Goal: Task Accomplishment & Management: Use online tool/utility

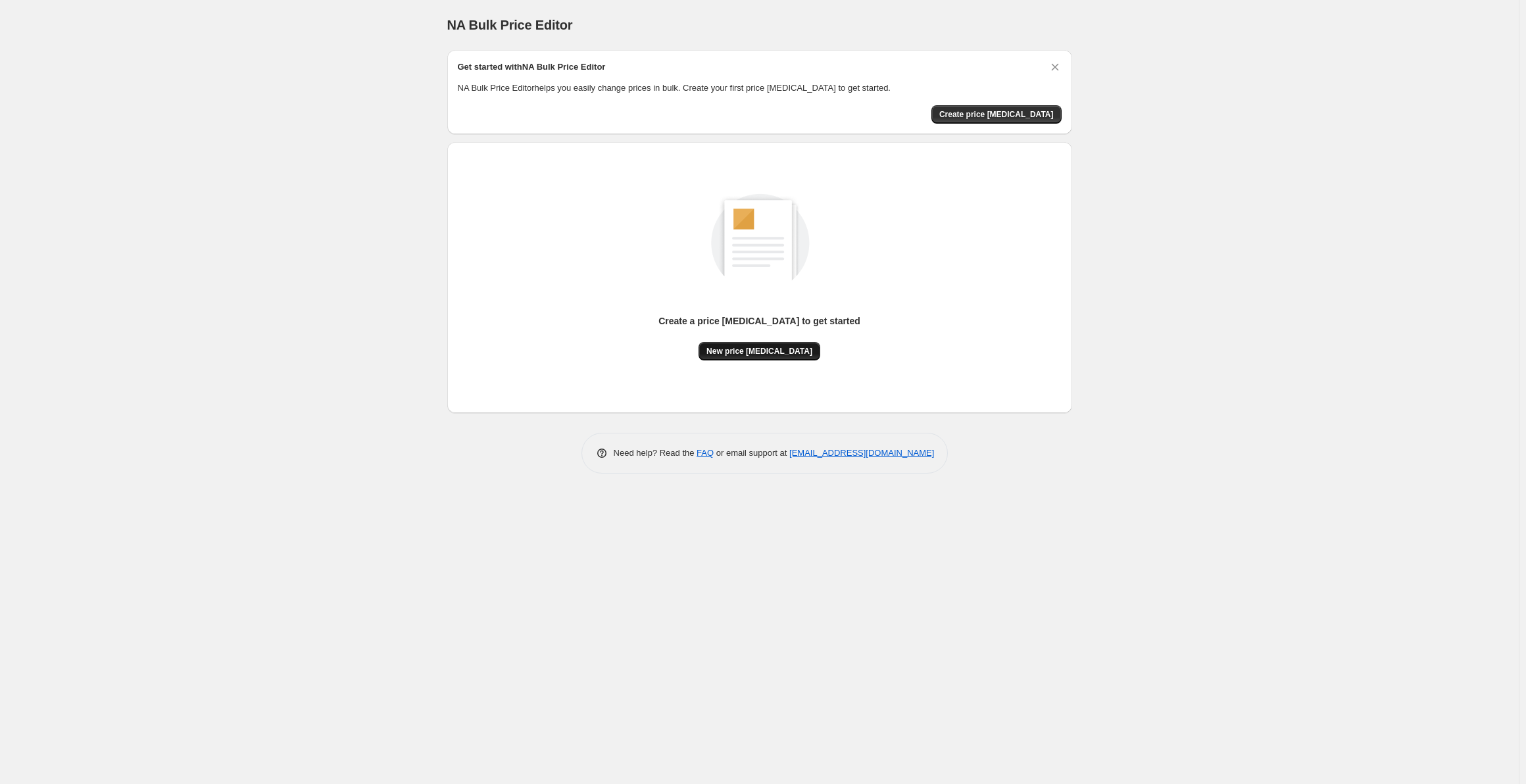
click at [775, 351] on span "New price [MEDICAL_DATA]" at bounding box center [760, 351] width 106 height 10
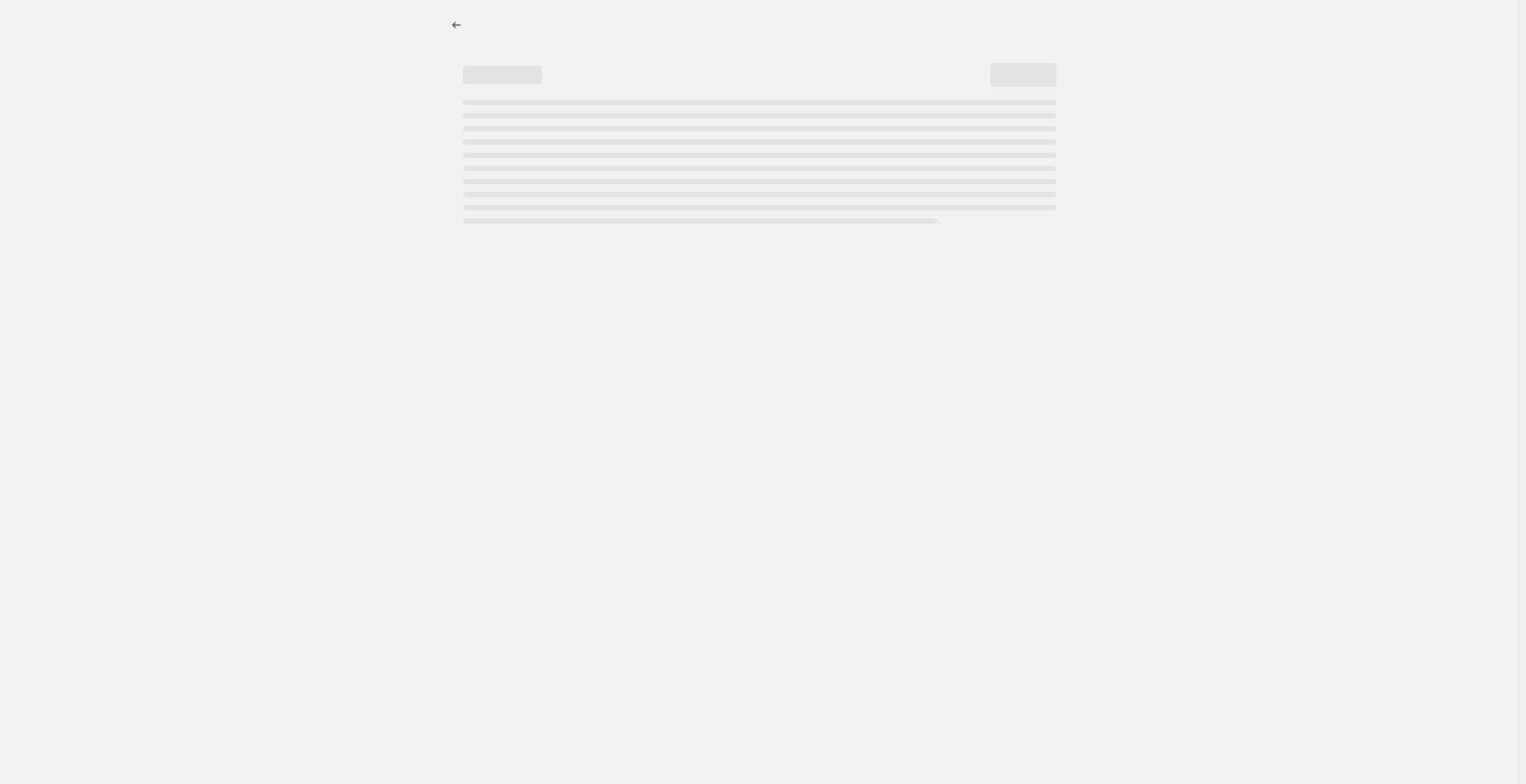
select select "percentage"
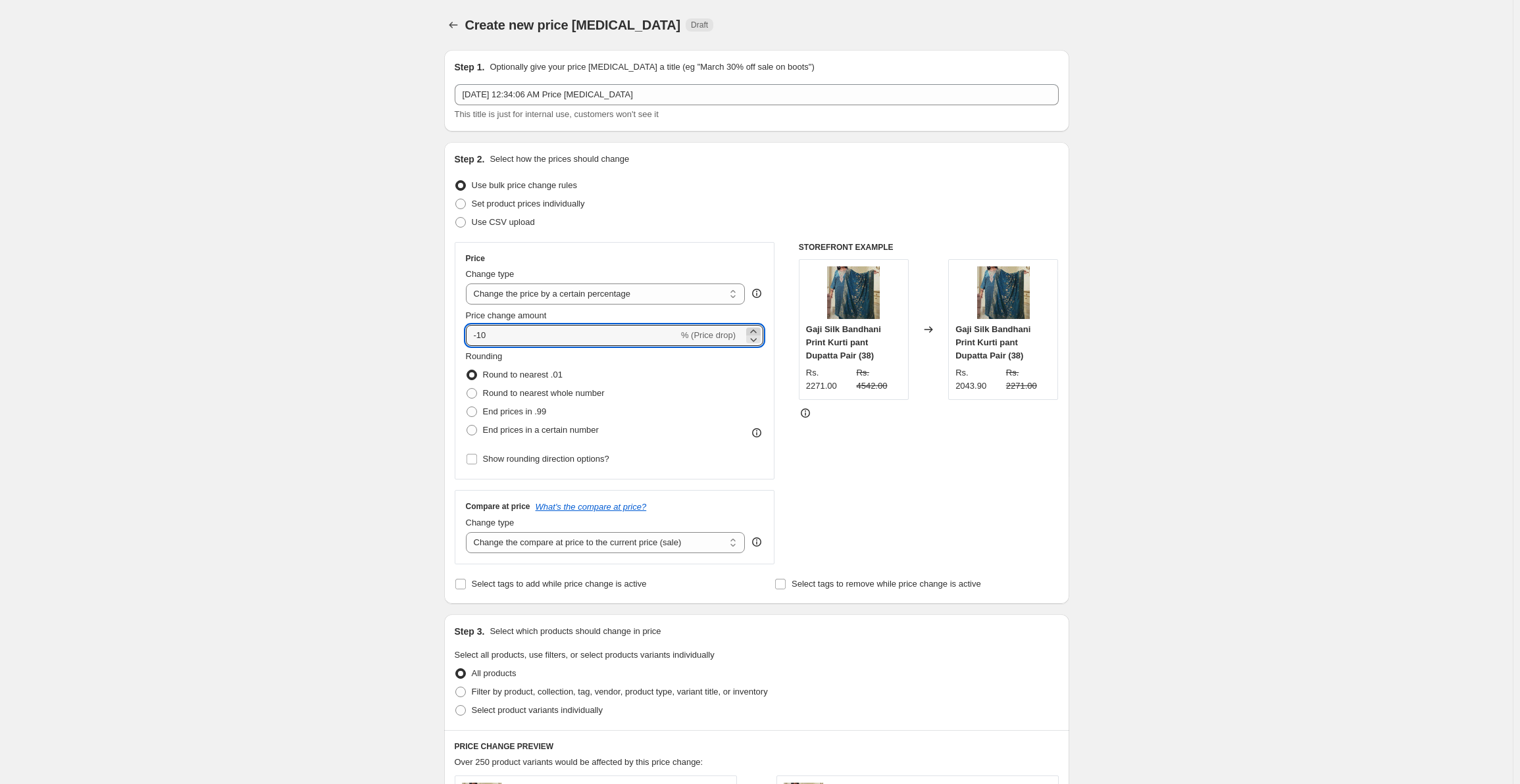
click at [757, 329] on icon at bounding box center [753, 331] width 13 height 13
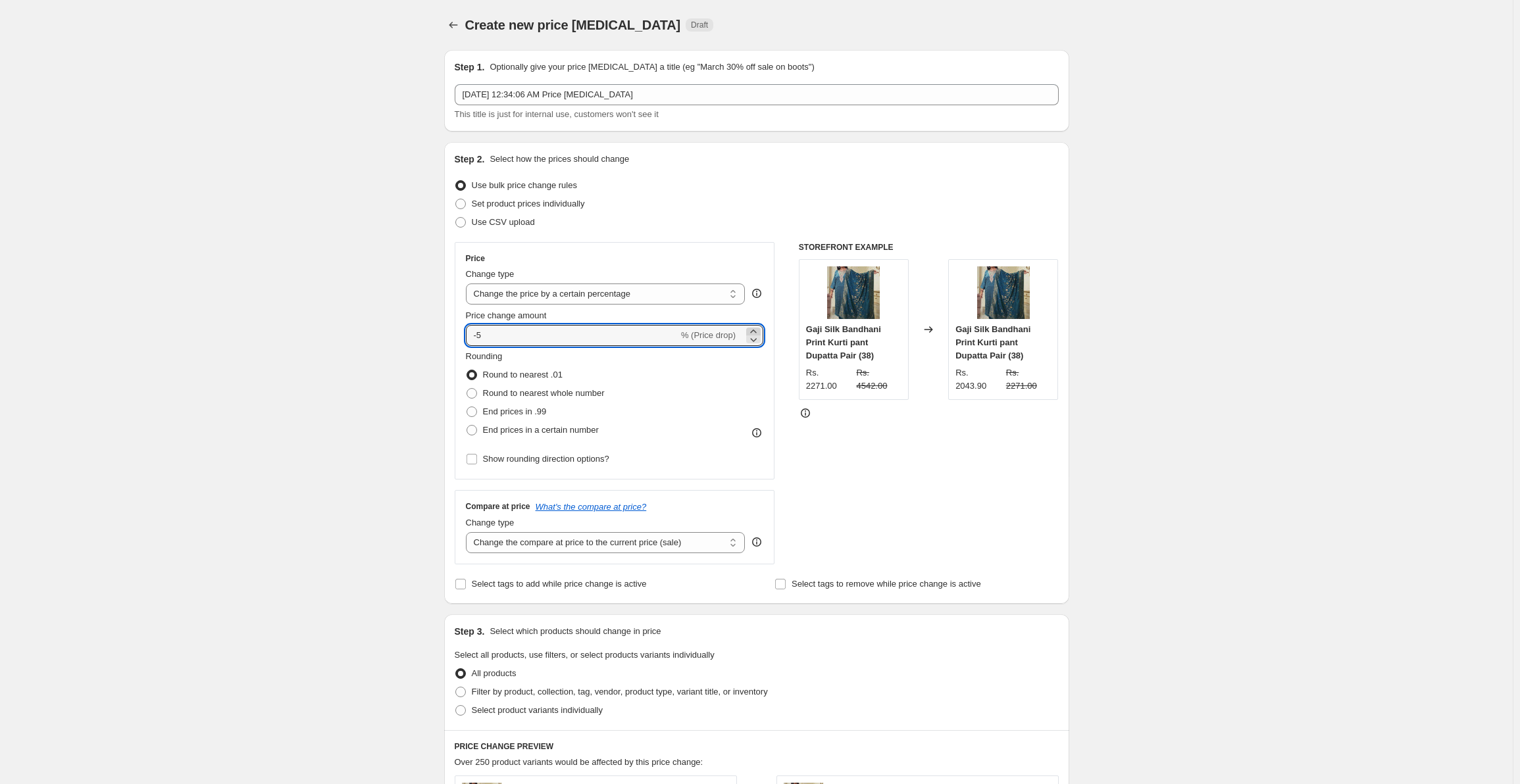
click at [757, 329] on icon at bounding box center [753, 331] width 13 height 13
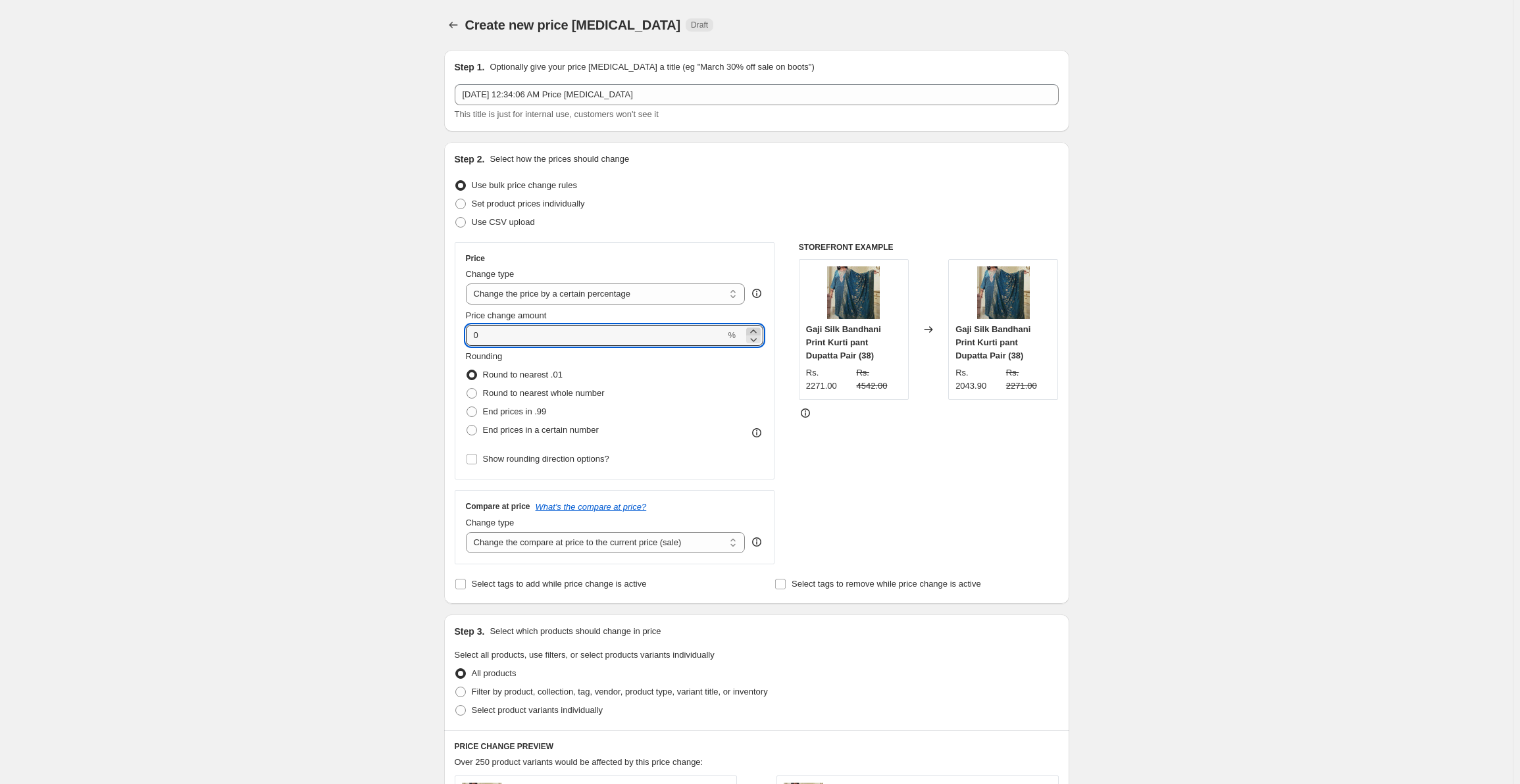
click at [757, 329] on icon at bounding box center [753, 331] width 13 height 13
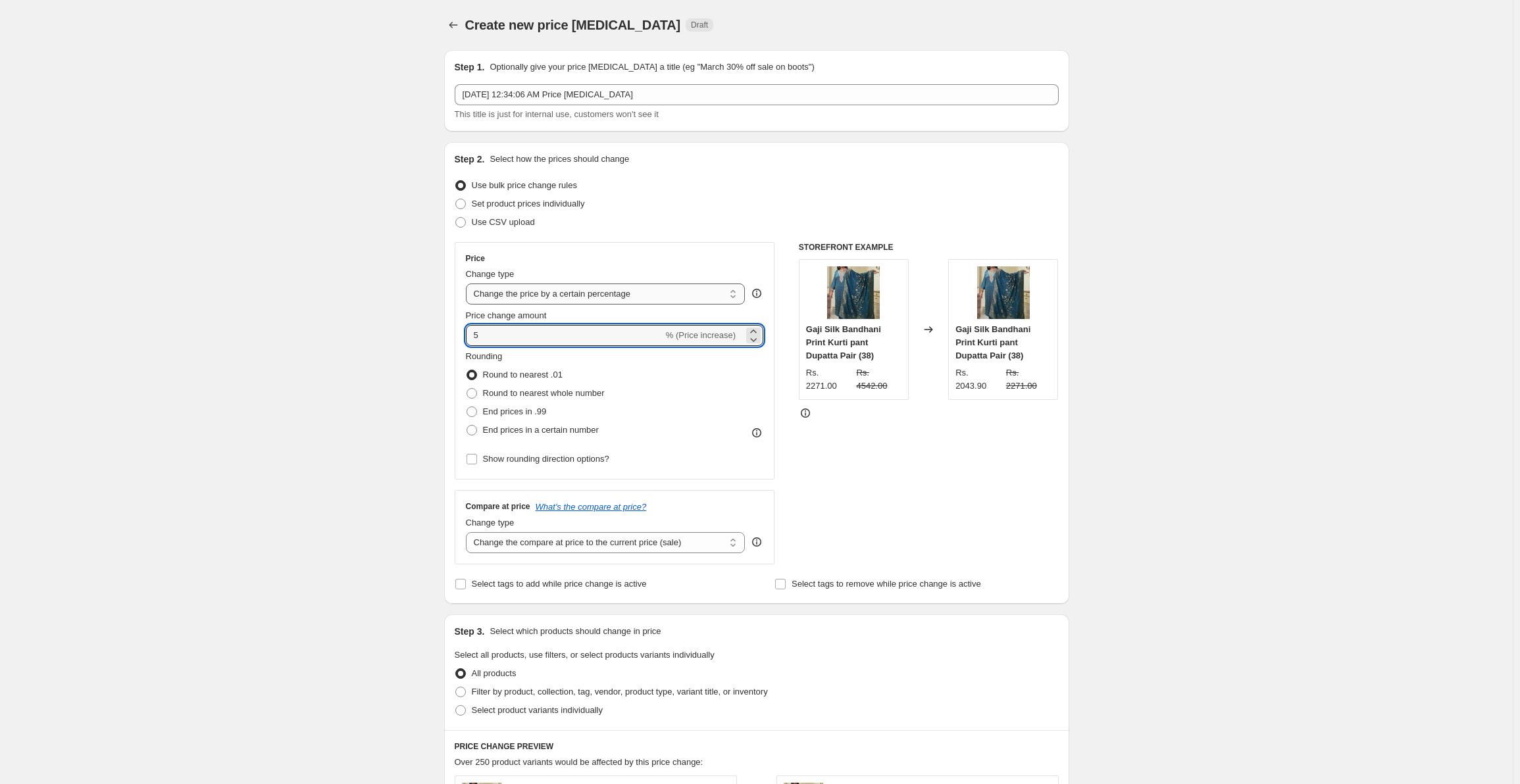
click at [720, 296] on select "Change the price to a certain amount Change the price by a certain amount Chang…" at bounding box center [606, 294] width 280 height 21
click at [1191, 438] on div "Create new price [MEDICAL_DATA]. This page is ready Create new price [MEDICAL_D…" at bounding box center [757, 657] width 1513 height 1315
click at [754, 338] on icon at bounding box center [753, 339] width 13 height 13
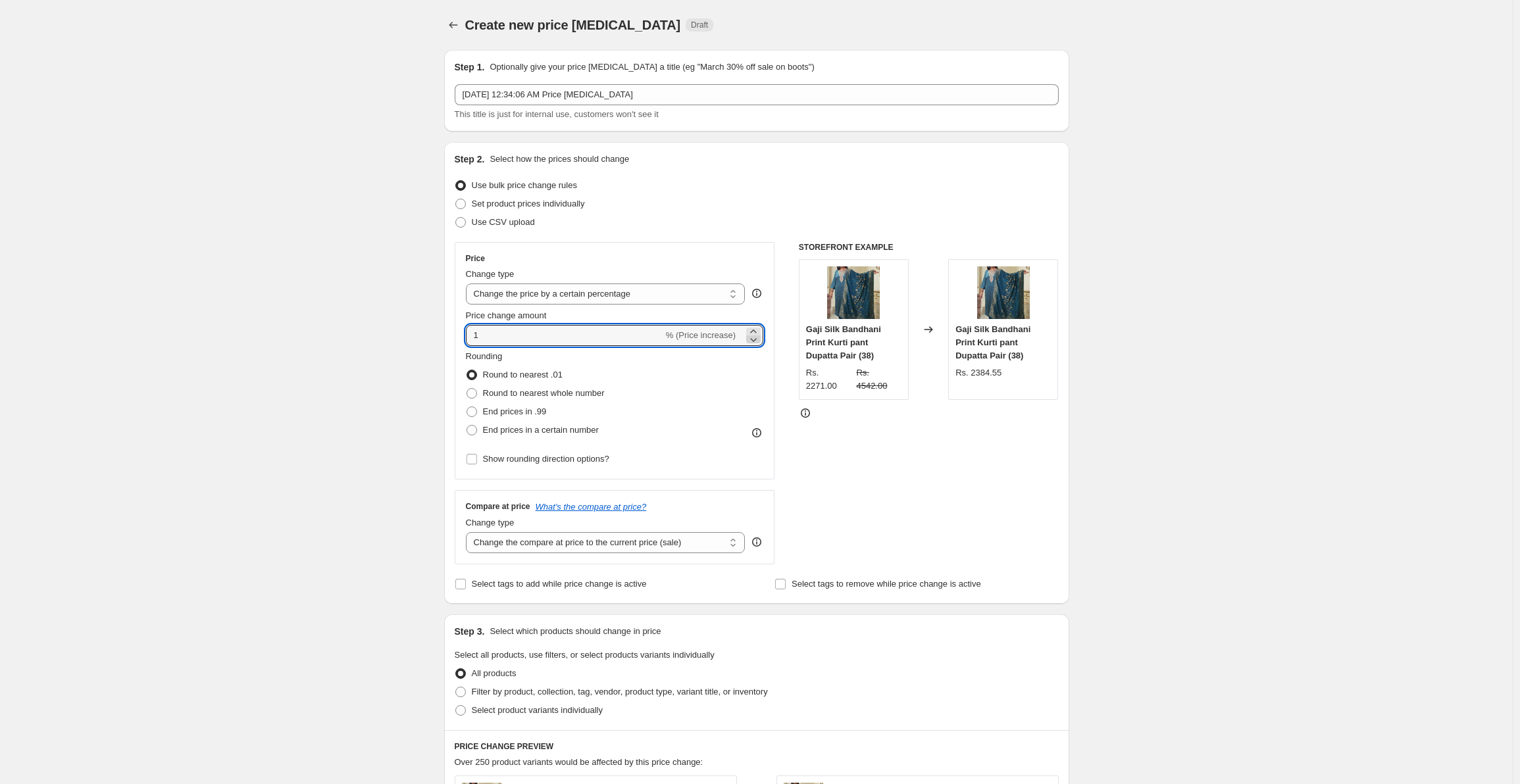
click at [754, 338] on icon at bounding box center [753, 339] width 13 height 13
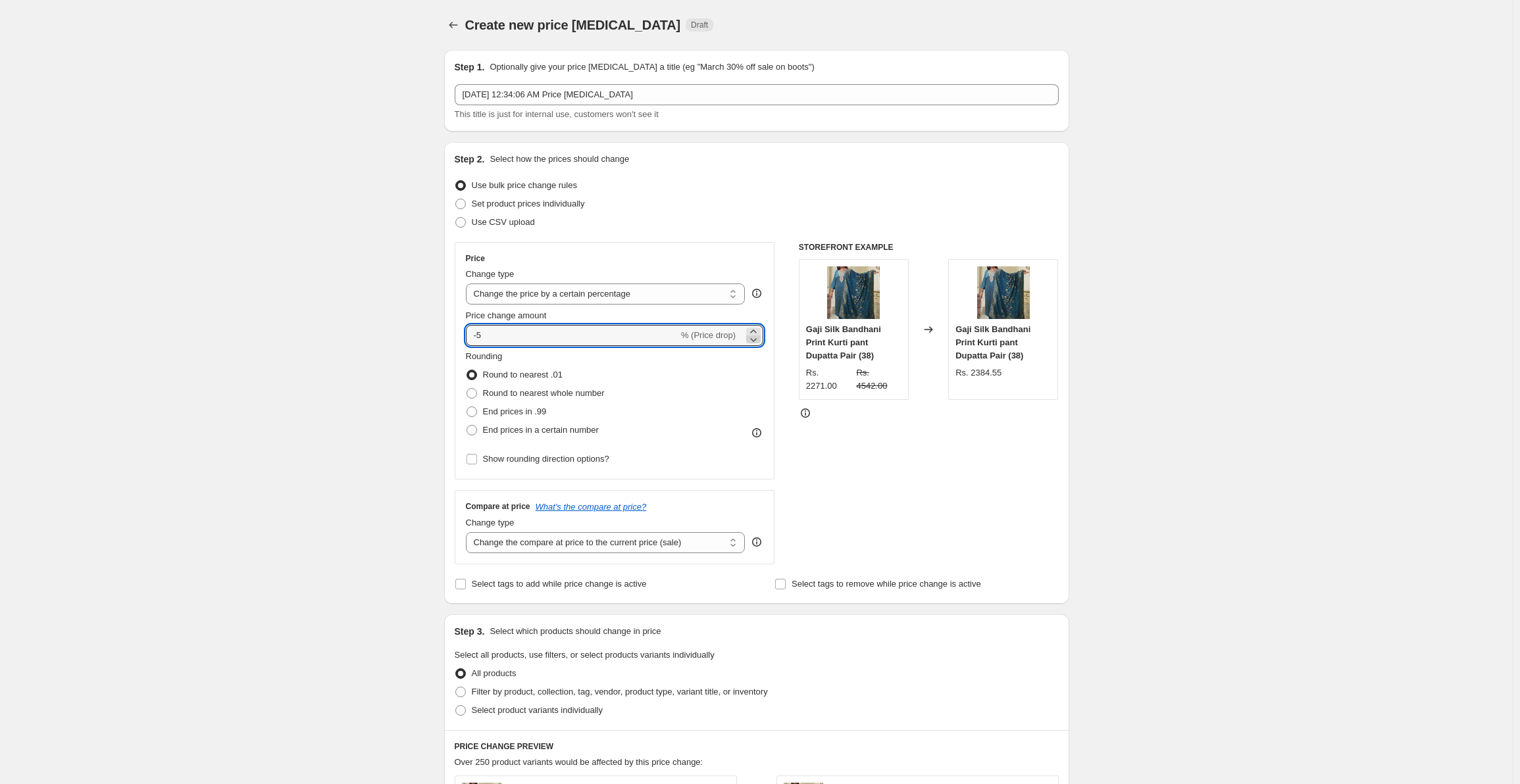
click at [754, 338] on icon at bounding box center [753, 339] width 13 height 13
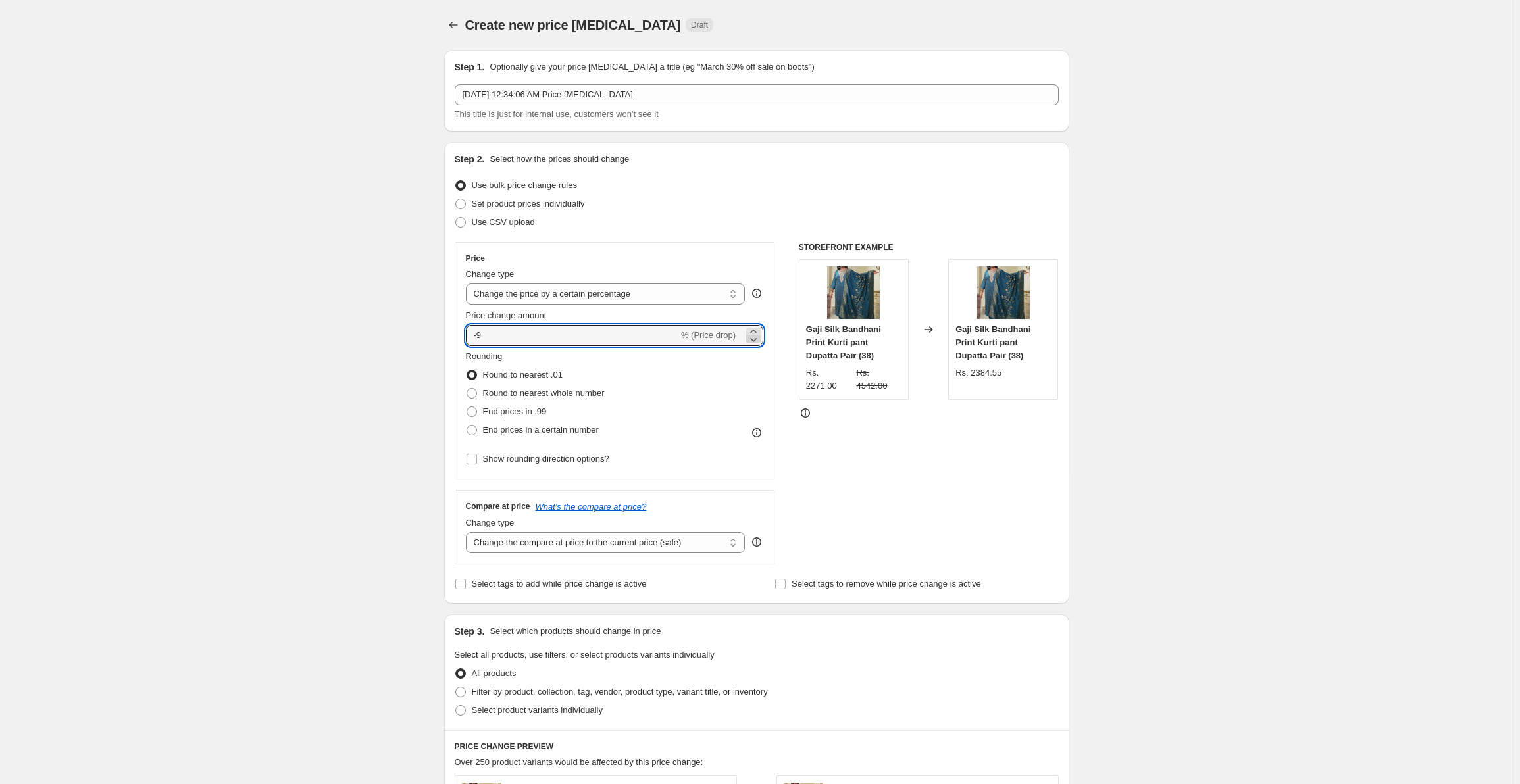
type input "-10"
click at [715, 541] on select "Change the compare at price to the current price (sale) Change the compare at p…" at bounding box center [606, 543] width 280 height 21
click at [953, 506] on div "STOREFRONT EXAMPLE Gaji Silk Bandhani Print Kurti pant Dupatta Pair (38) Rs. 22…" at bounding box center [929, 403] width 260 height 322
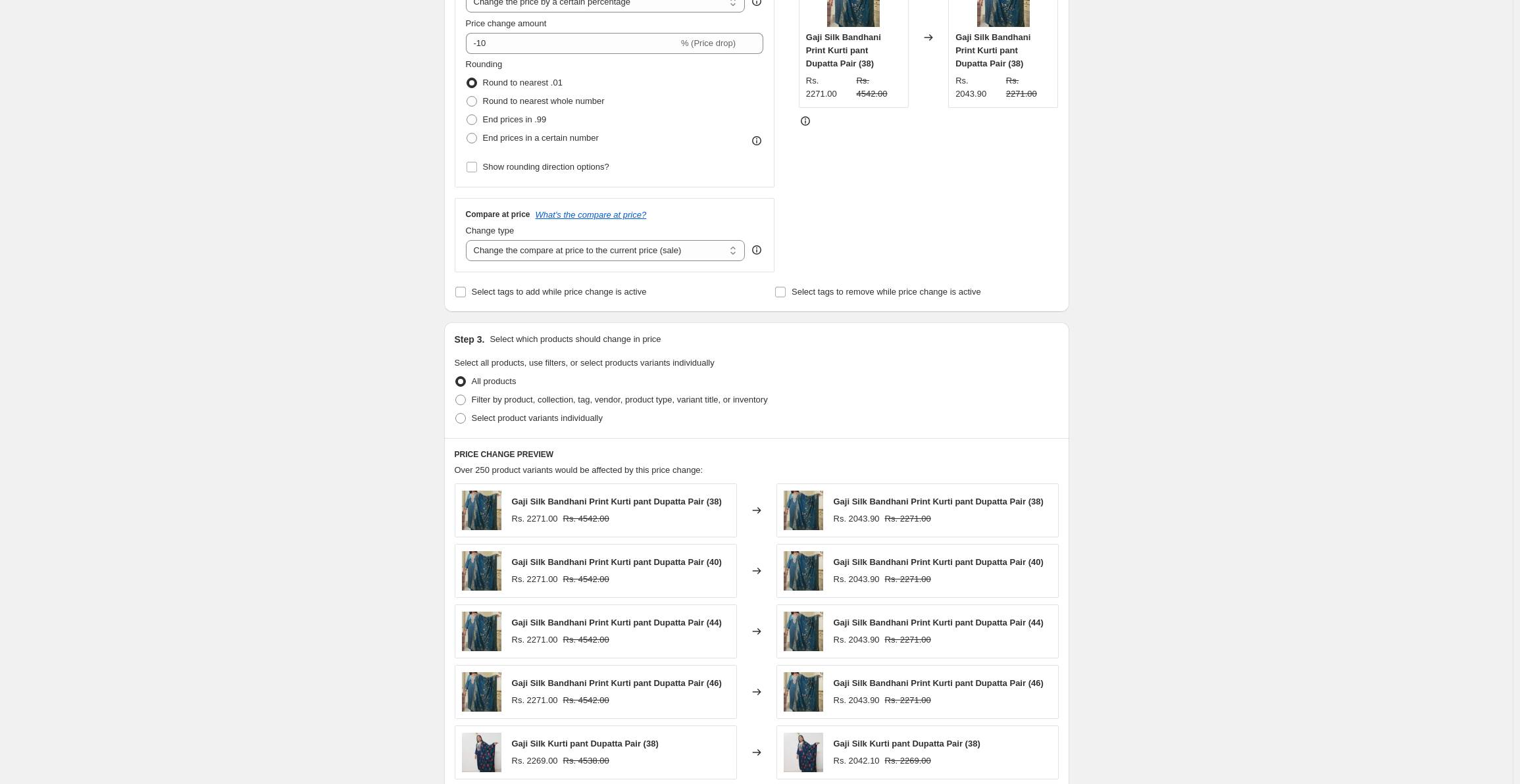
scroll to position [269, 0]
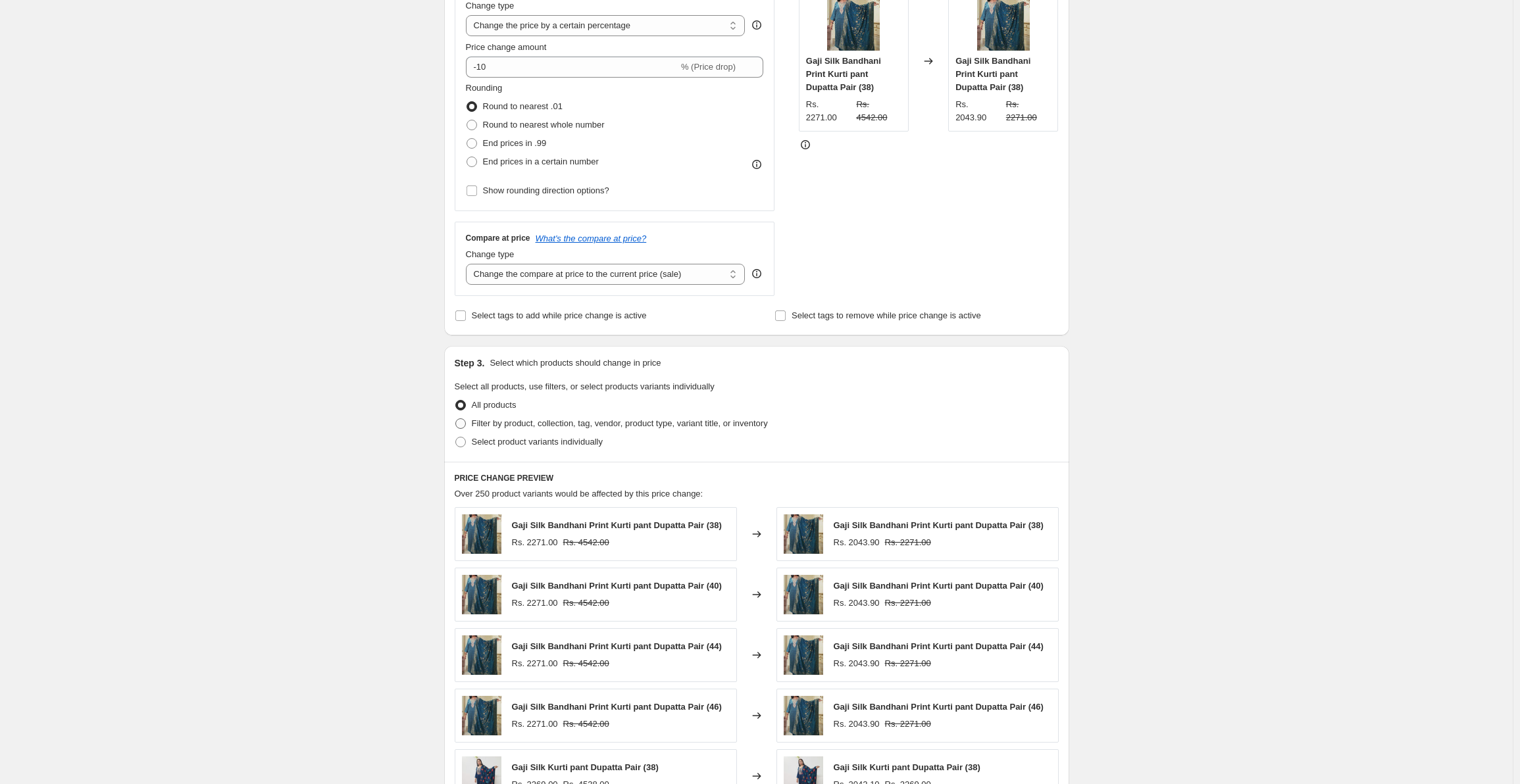
click at [465, 426] on span at bounding box center [460, 423] width 10 height 10
click at [456, 419] on input "Filter by product, collection, tag, vendor, product type, variant title, or inv…" at bounding box center [455, 419] width 1 height 1
radio input "true"
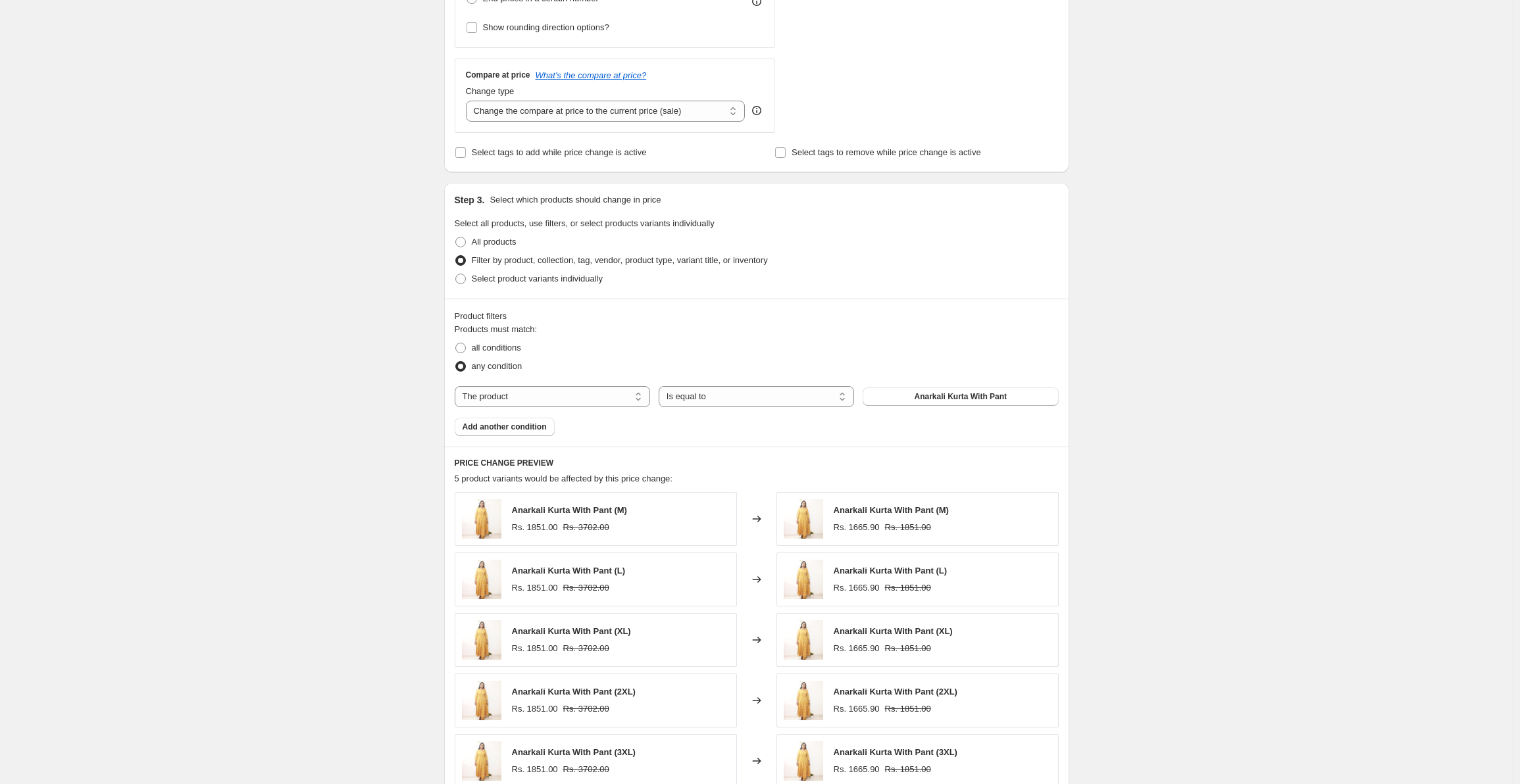
scroll to position [532, 0]
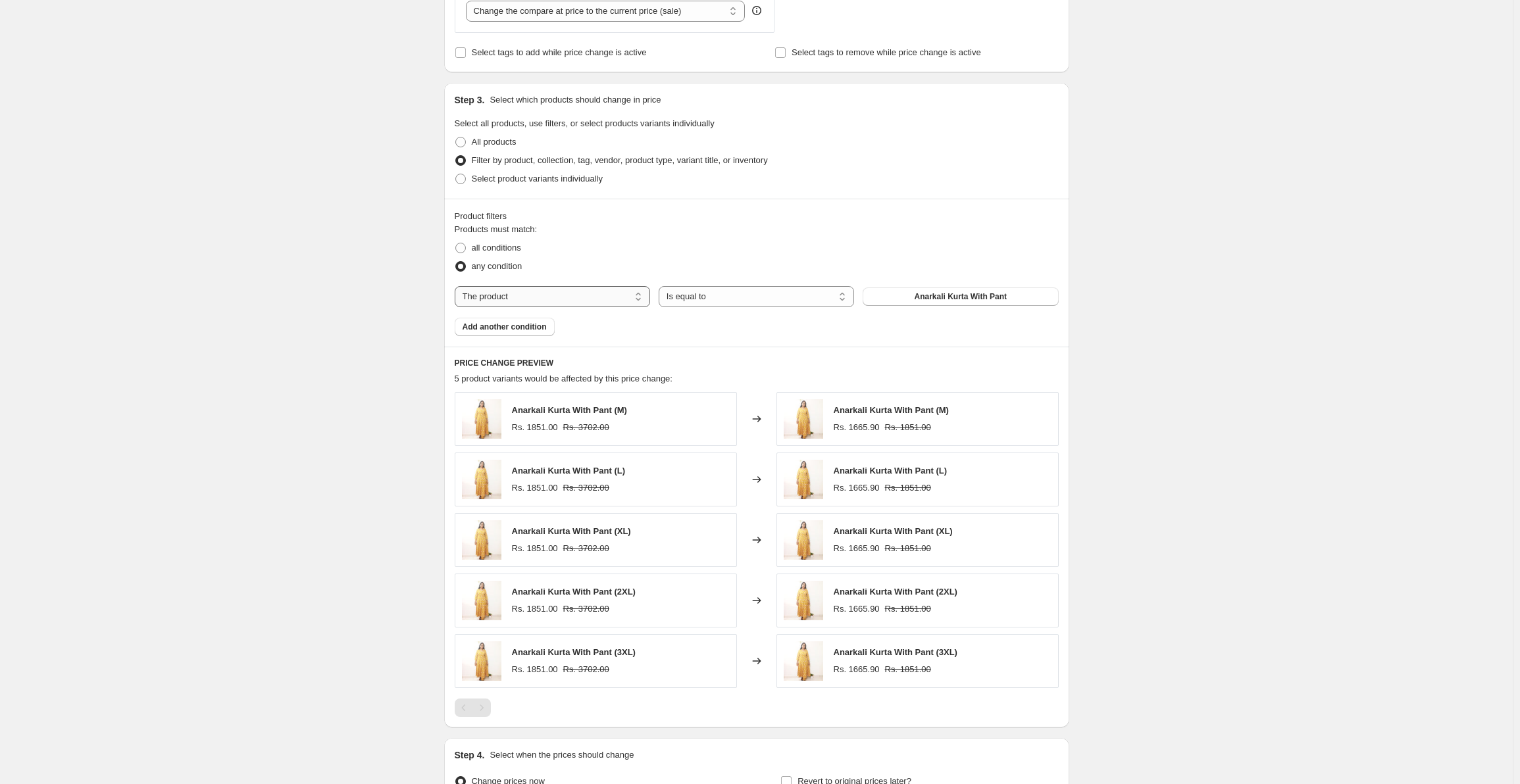
click at [599, 295] on select "The product The product's collection The product's tag The product's vendor The…" at bounding box center [553, 296] width 195 height 21
select select "collection"
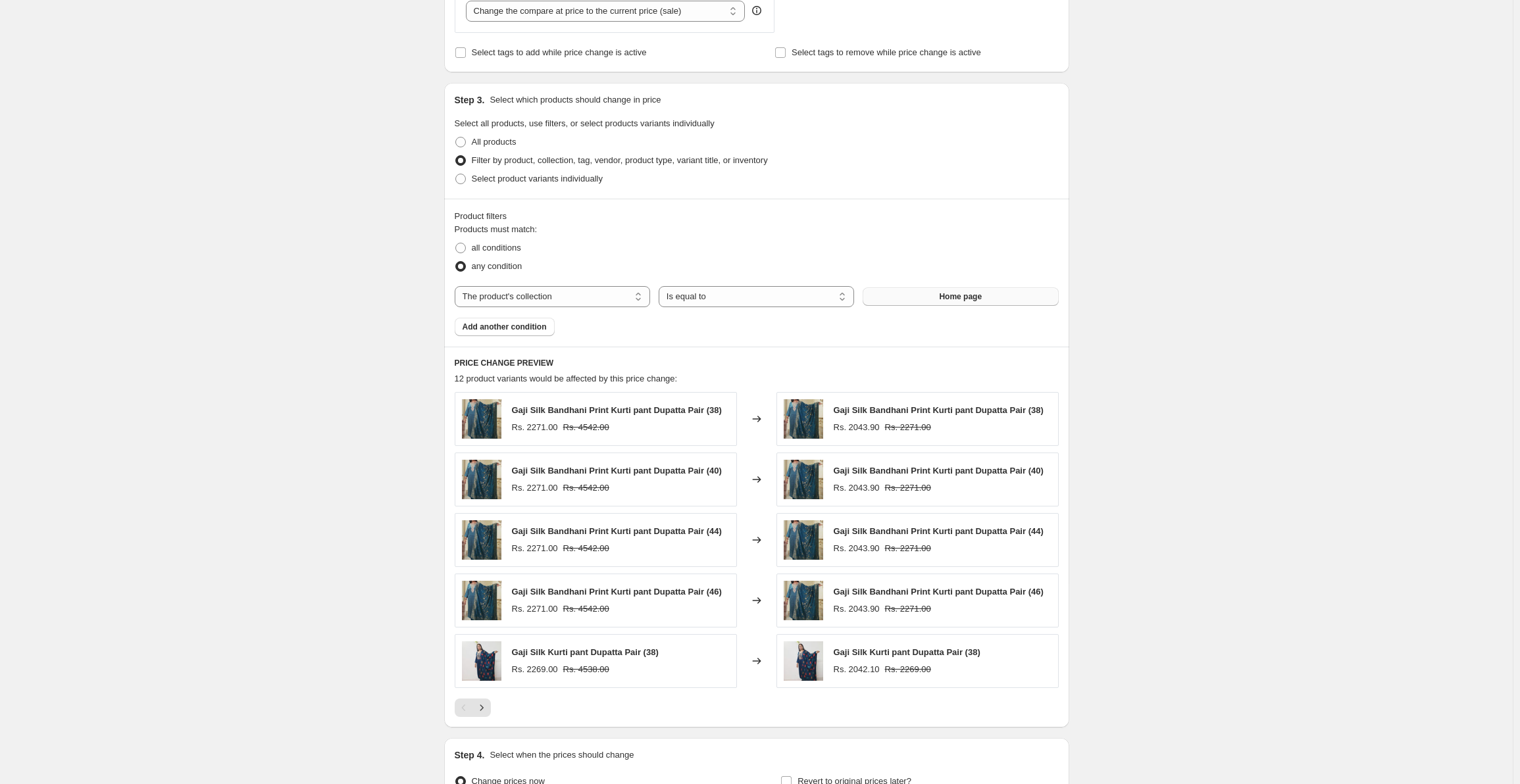
click at [927, 296] on button "Home page" at bounding box center [960, 296] width 195 height 18
click at [461, 246] on span at bounding box center [460, 248] width 10 height 10
click at [456, 243] on input "all conditions" at bounding box center [455, 243] width 1 height 1
radio input "true"
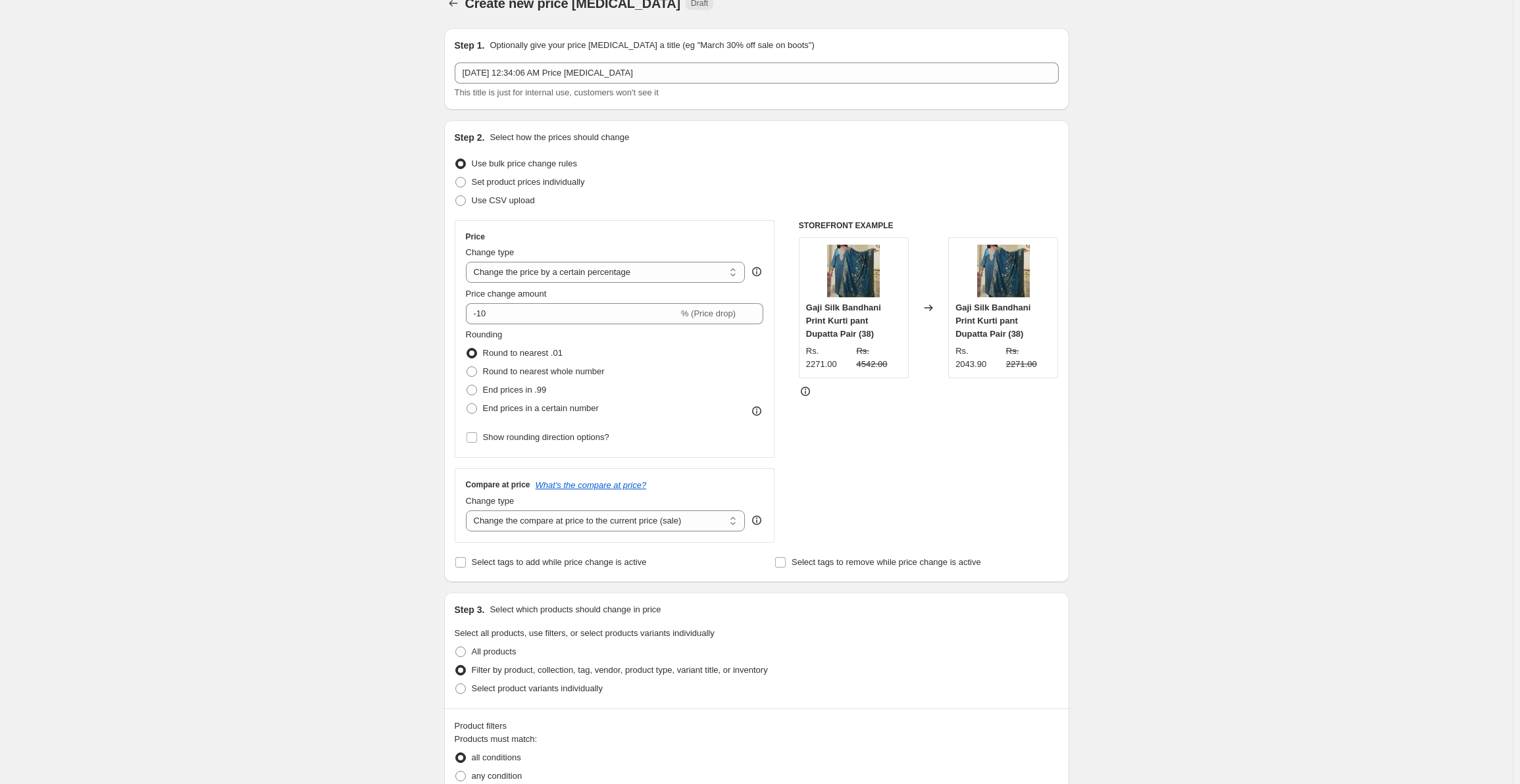
scroll to position [0, 0]
